Goal: Transaction & Acquisition: Subscribe to service/newsletter

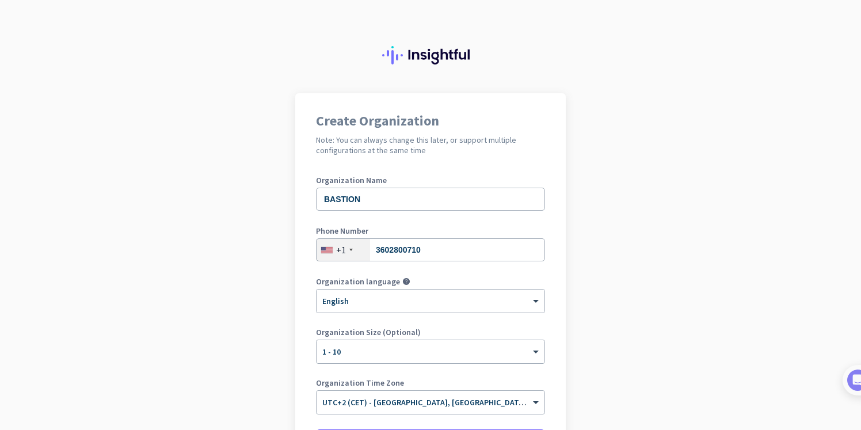
scroll to position [127, 0]
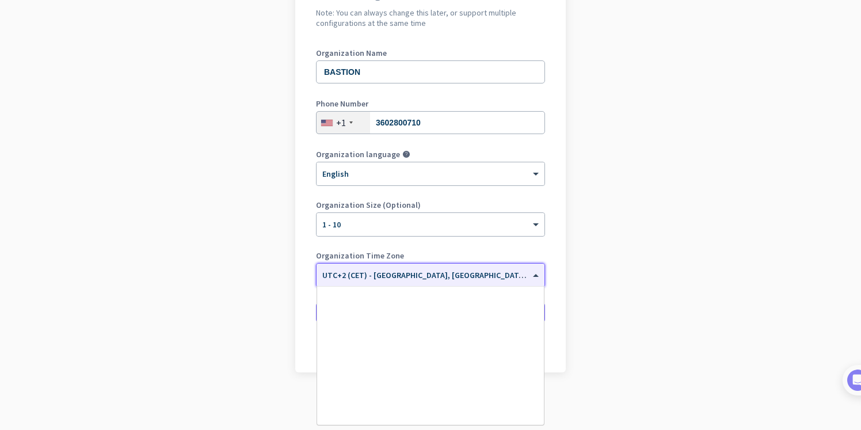
click at [491, 276] on input "text" at bounding box center [418, 271] width 193 height 9
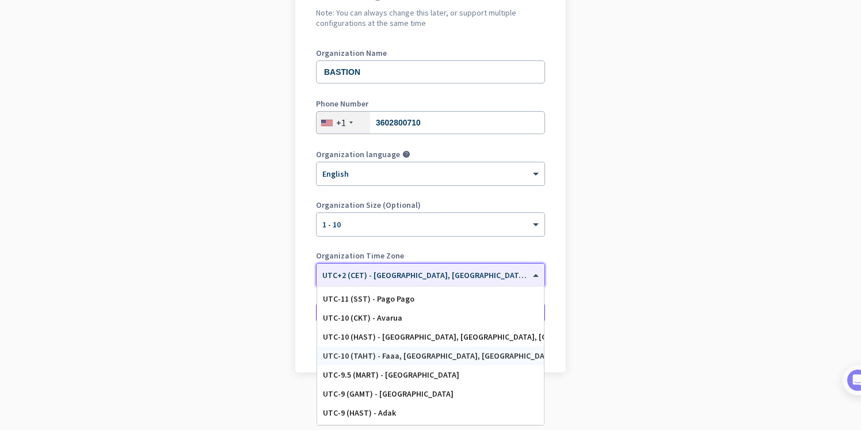
scroll to position [0, 0]
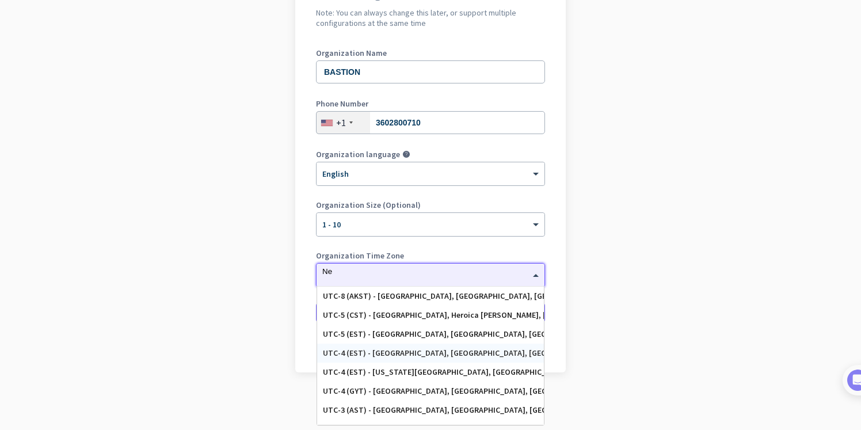
type input "N"
type input "A"
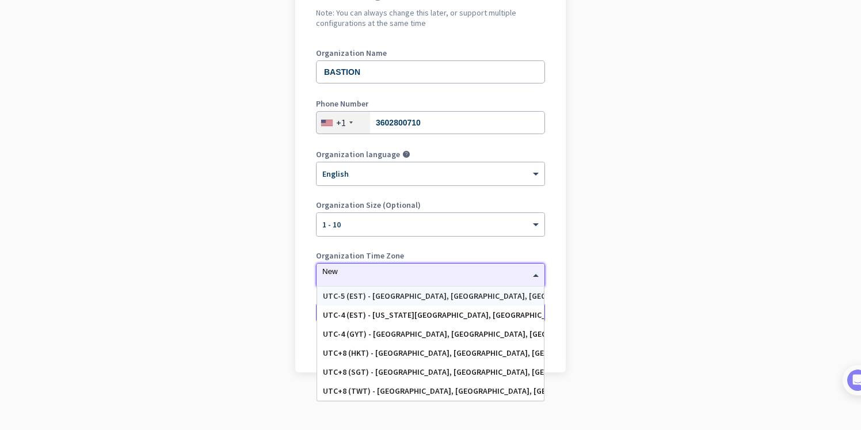
type input "New Y"
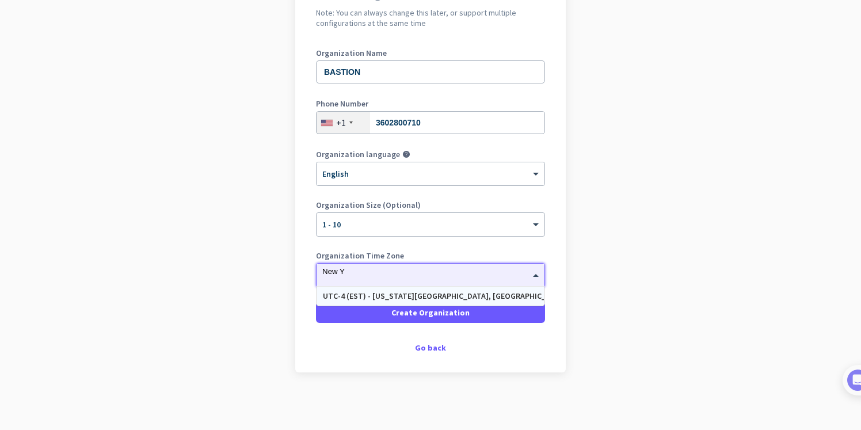
click at [478, 302] on div "UTC-4 (EST) - [US_STATE][GEOGRAPHIC_DATA], [GEOGRAPHIC_DATA], [GEOGRAPHIC_DATA]…" at bounding box center [430, 296] width 227 height 19
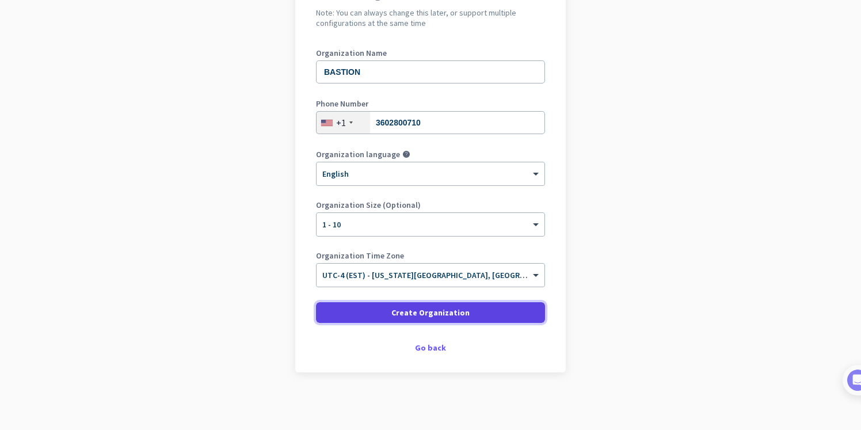
click at [454, 316] on span "Create Organization" at bounding box center [430, 313] width 78 height 12
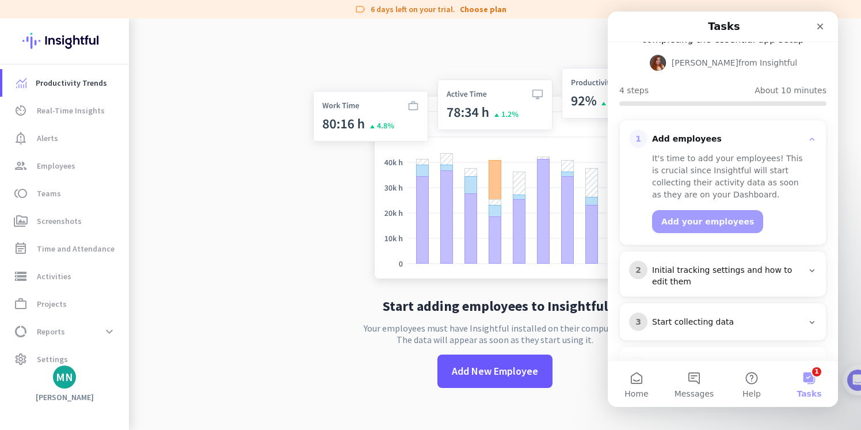
scroll to position [99, 0]
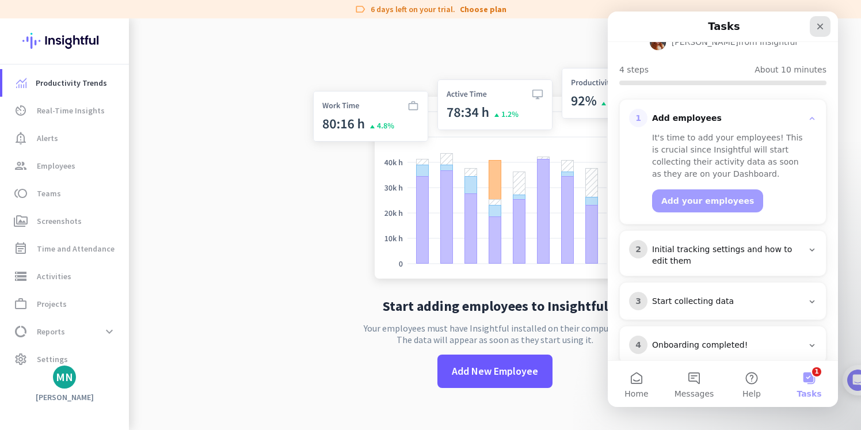
click at [823, 24] on icon "Close" at bounding box center [819, 26] width 9 height 9
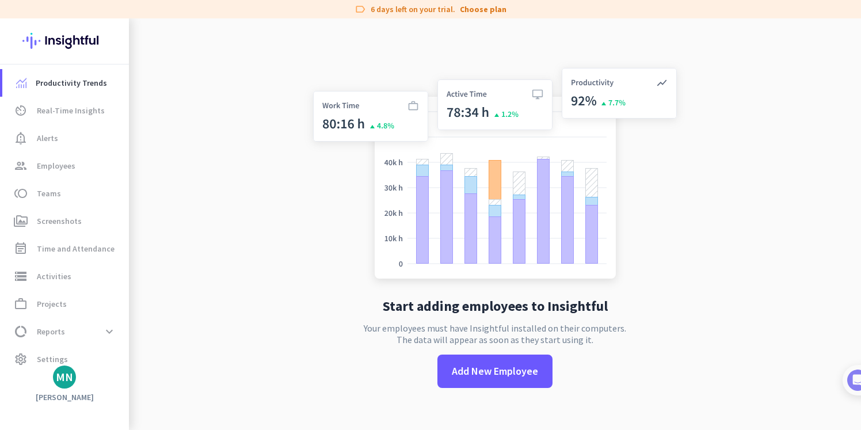
scroll to position [0, 0]
click at [483, 9] on link "Choose plan" at bounding box center [483, 9] width 47 height 12
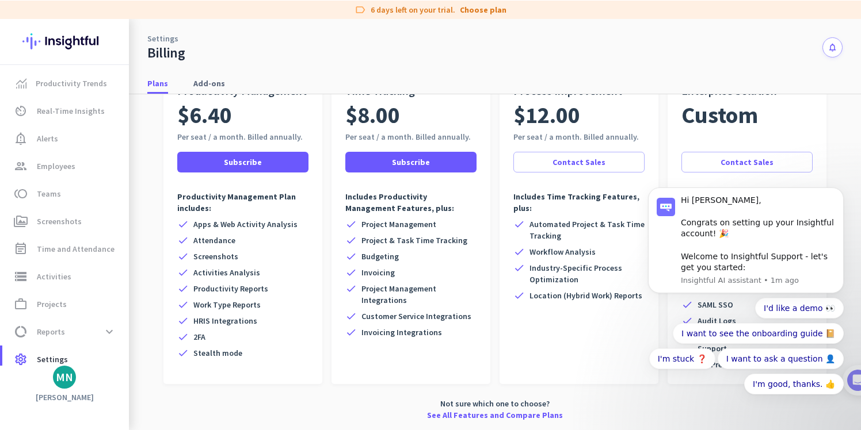
scroll to position [97, 0]
